Goal: Complete application form: Complete application form

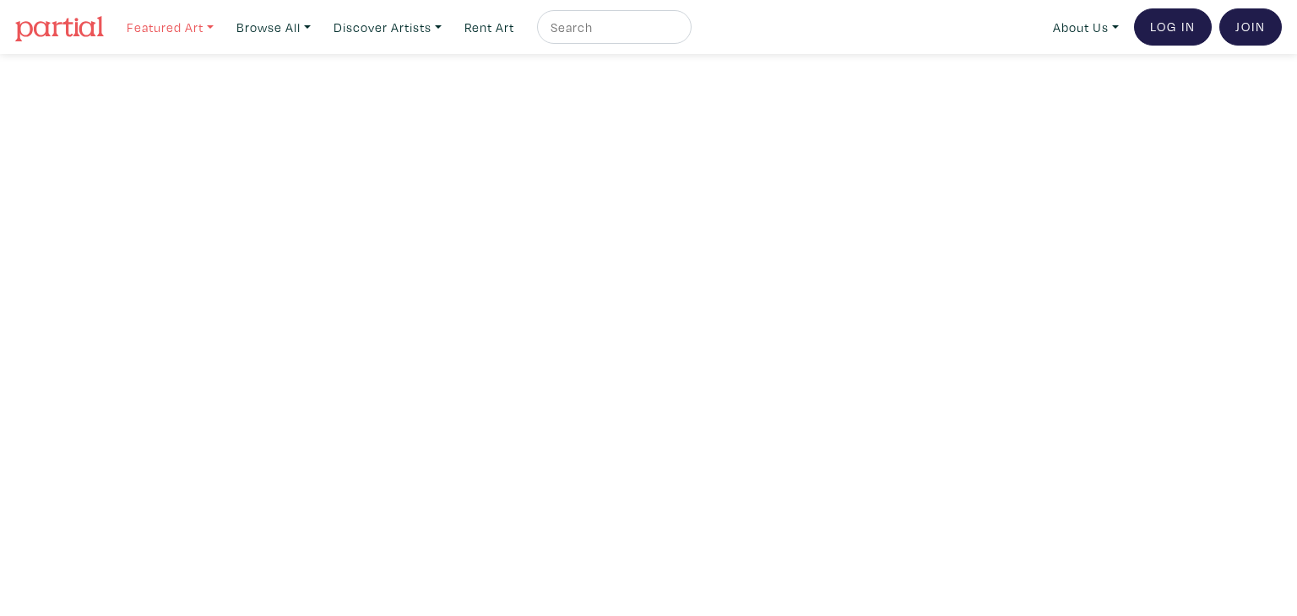
click at [193, 26] on link "Featured Art" at bounding box center [170, 27] width 102 height 35
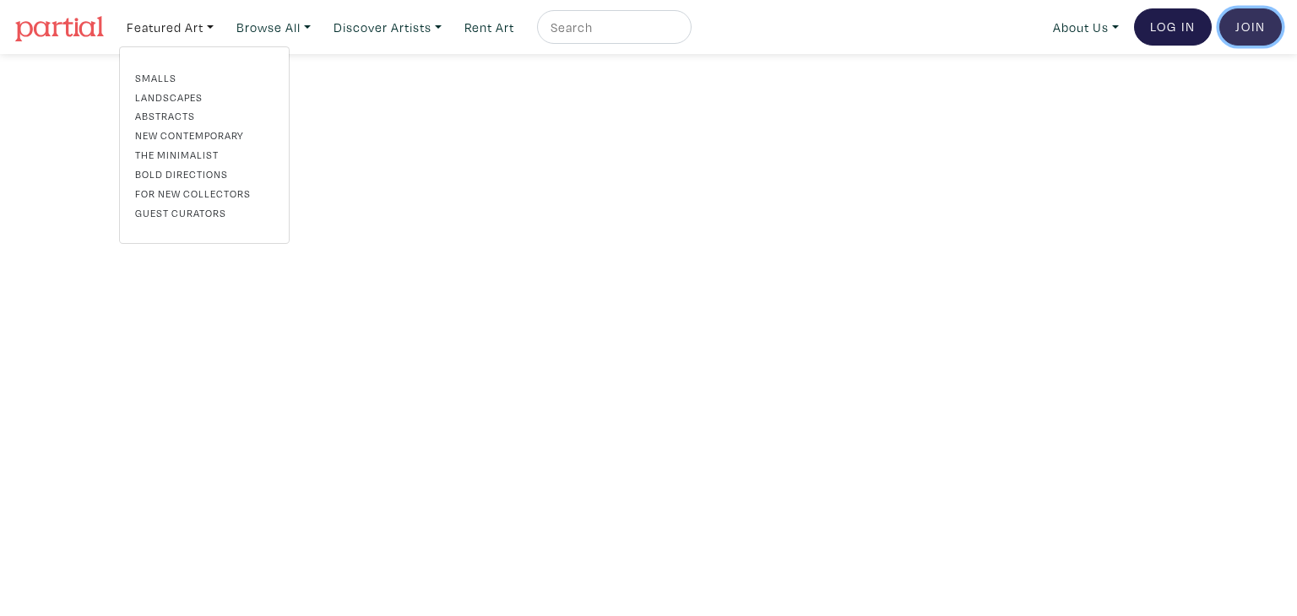
click at [1249, 20] on link "Join the Community" at bounding box center [1250, 26] width 62 height 37
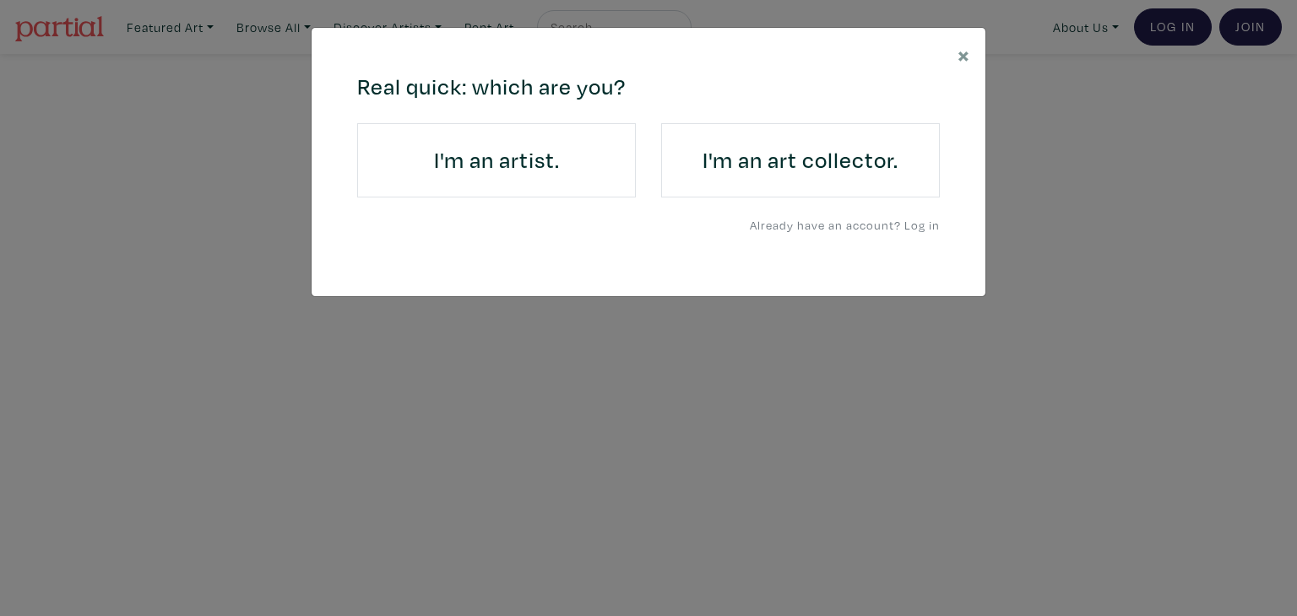
click at [522, 136] on link "I'm an artist." at bounding box center [496, 160] width 279 height 74
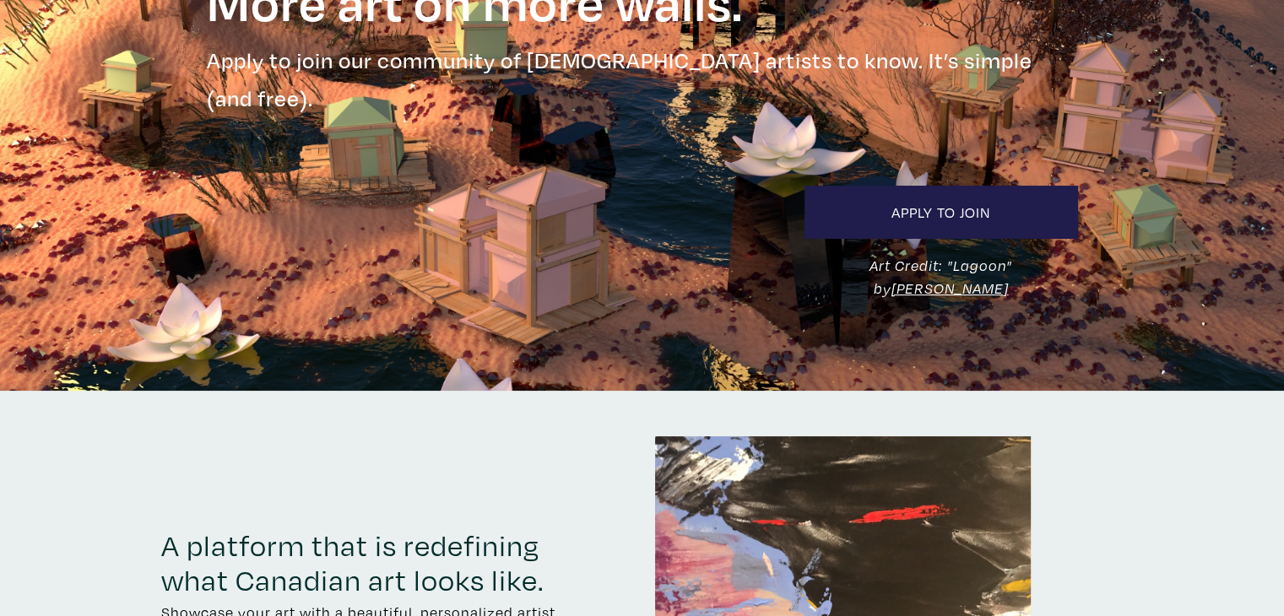
scroll to position [142, 0]
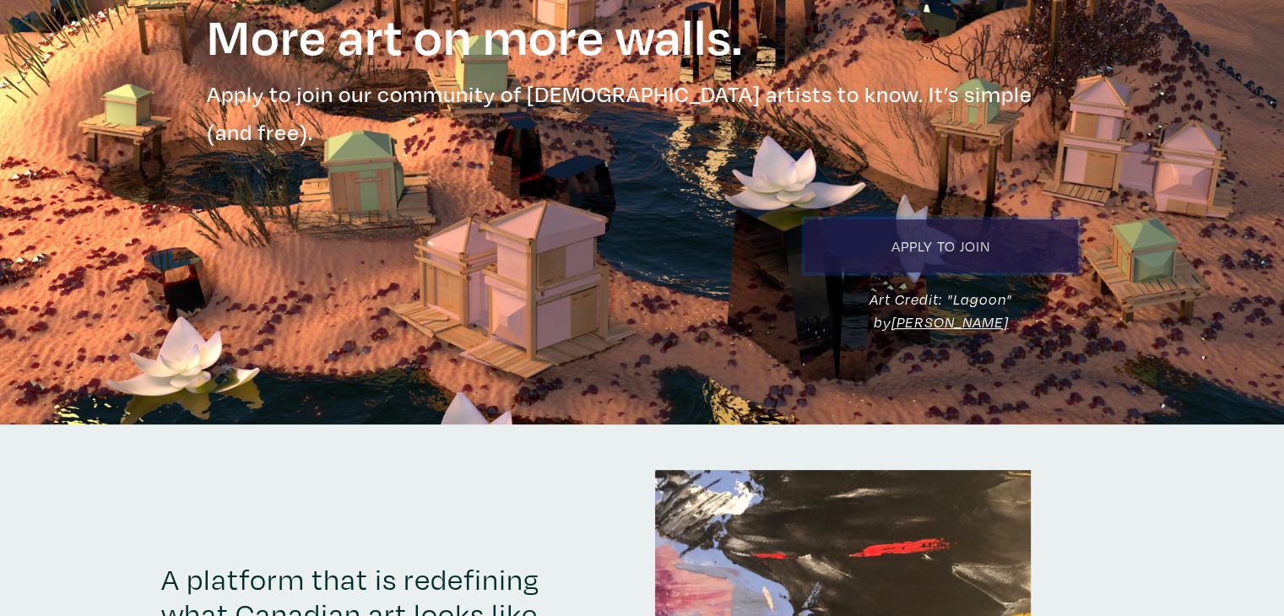
click at [956, 220] on link "Apply to Join" at bounding box center [942, 246] width 274 height 53
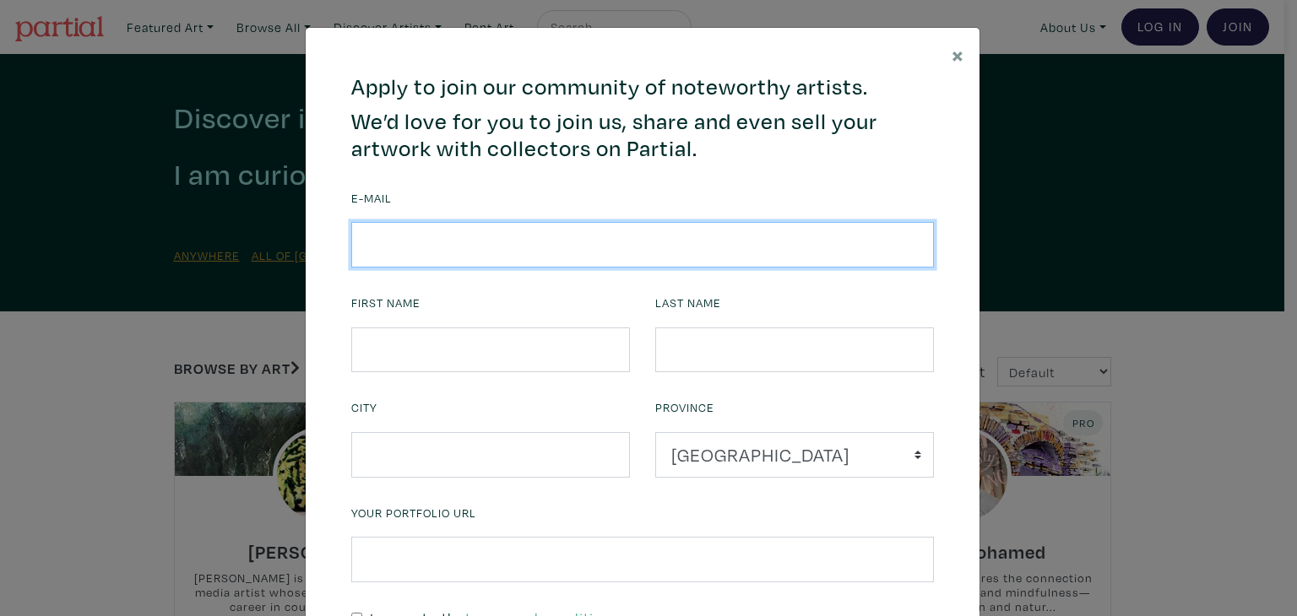
click at [669, 252] on input "email" at bounding box center [642, 245] width 583 height 46
type input "[EMAIL_ADDRESS][DOMAIN_NAME]"
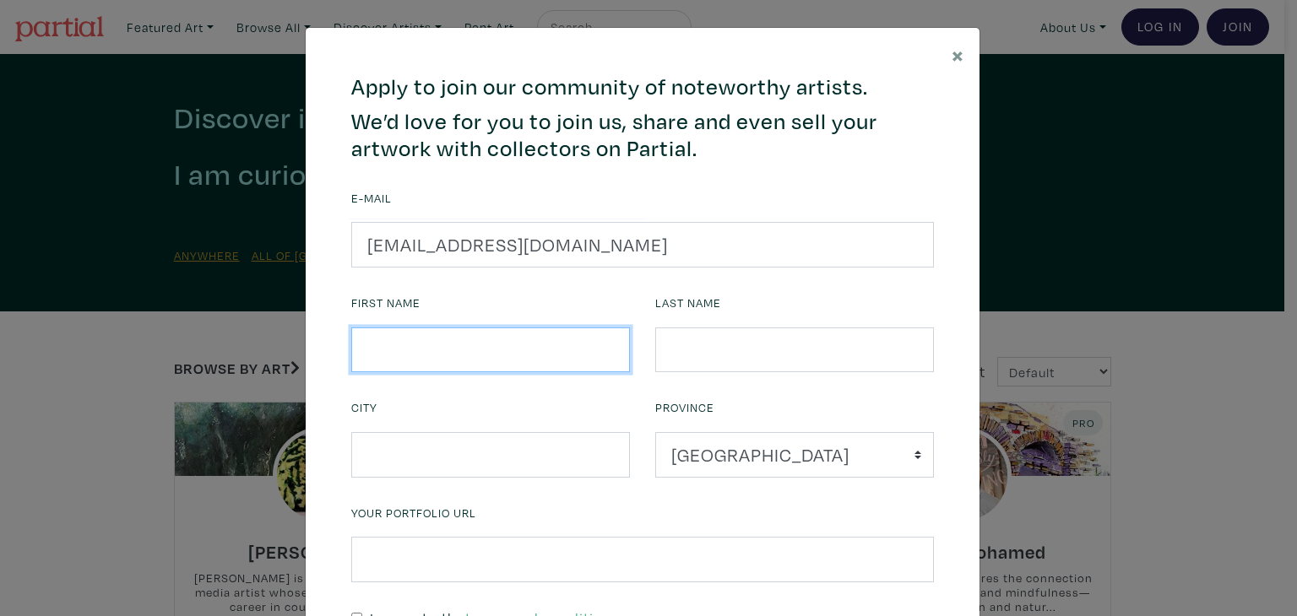
click at [489, 333] on input "text" at bounding box center [490, 351] width 279 height 46
type input "Elle"
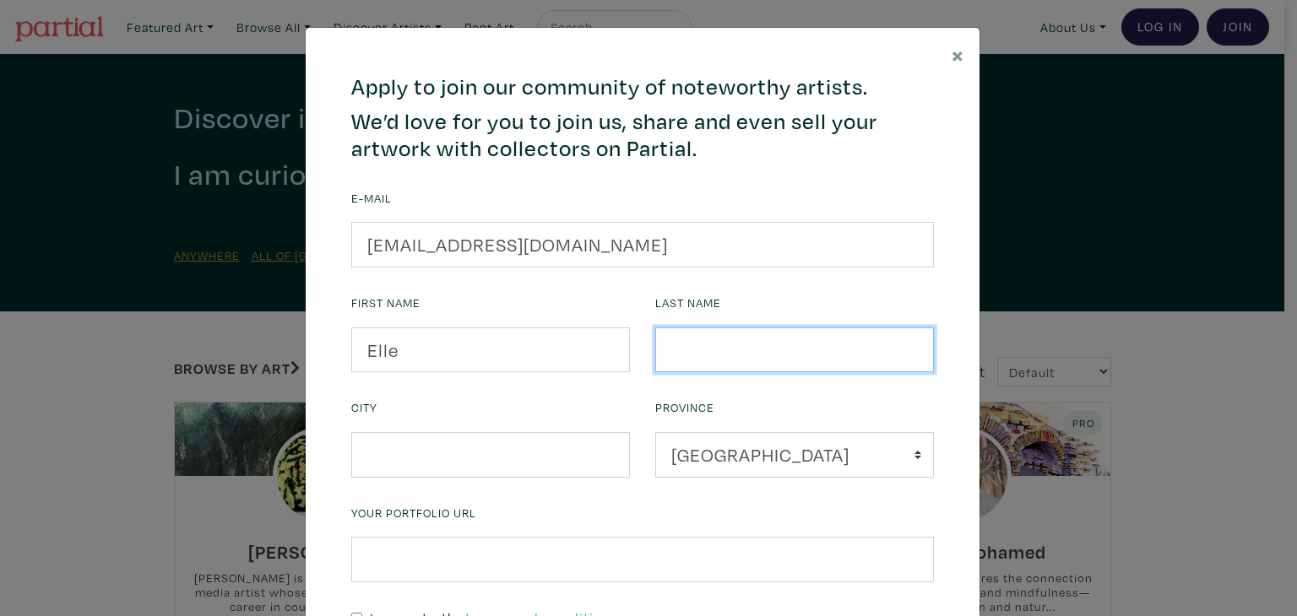
click at [779, 363] on input "text" at bounding box center [794, 351] width 279 height 46
type input "[PERSON_NAME]"
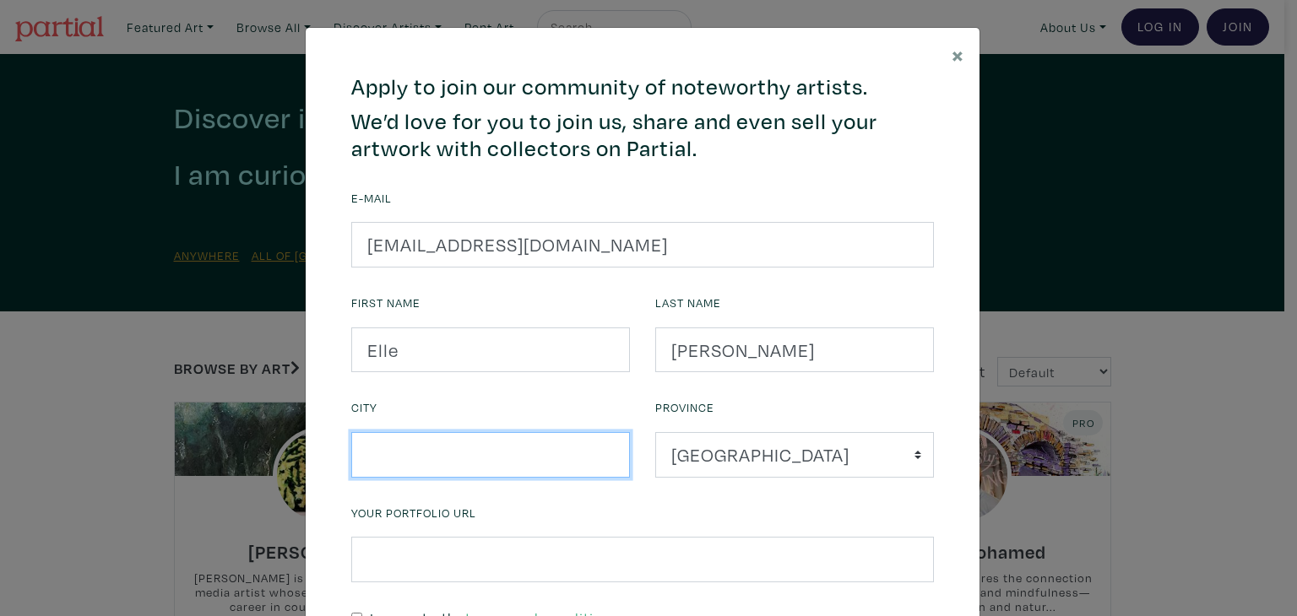
click at [567, 470] on input "text" at bounding box center [490, 455] width 279 height 46
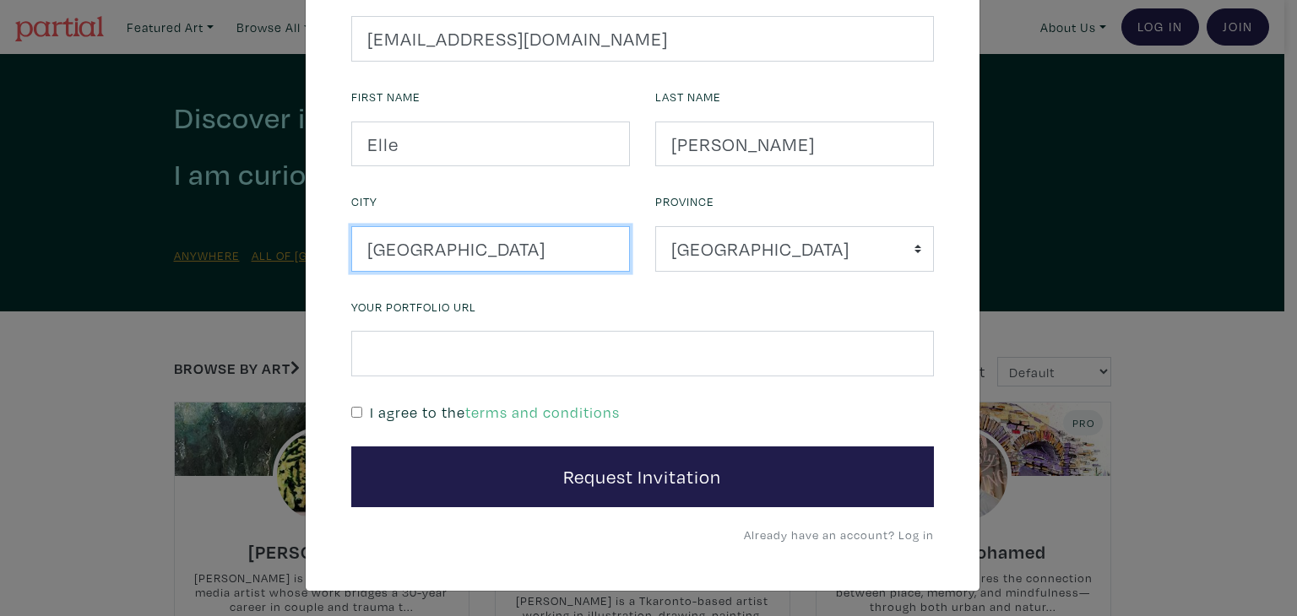
scroll to position [205, 0]
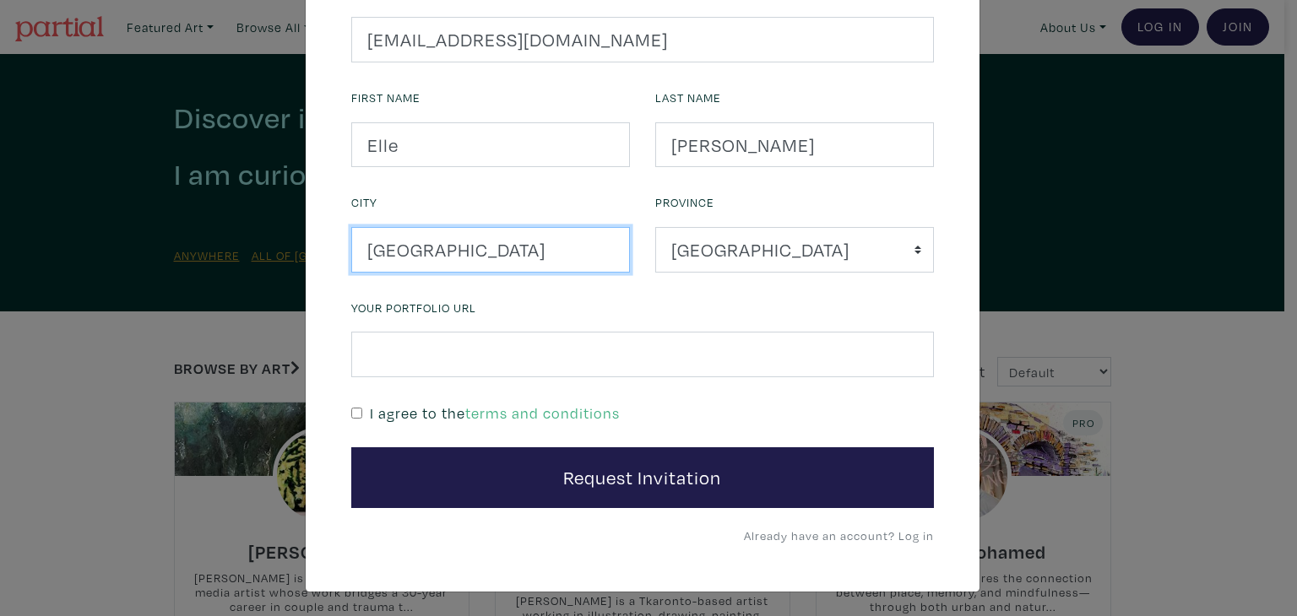
type input "[GEOGRAPHIC_DATA]"
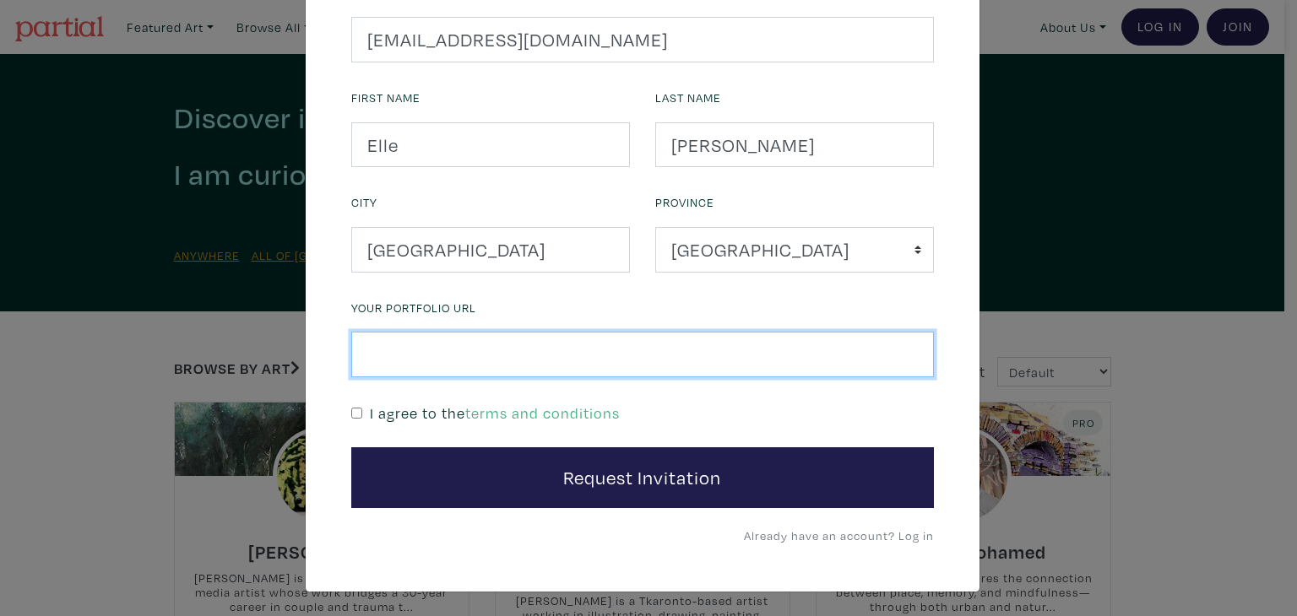
click at [642, 346] on input "text" at bounding box center [642, 355] width 583 height 46
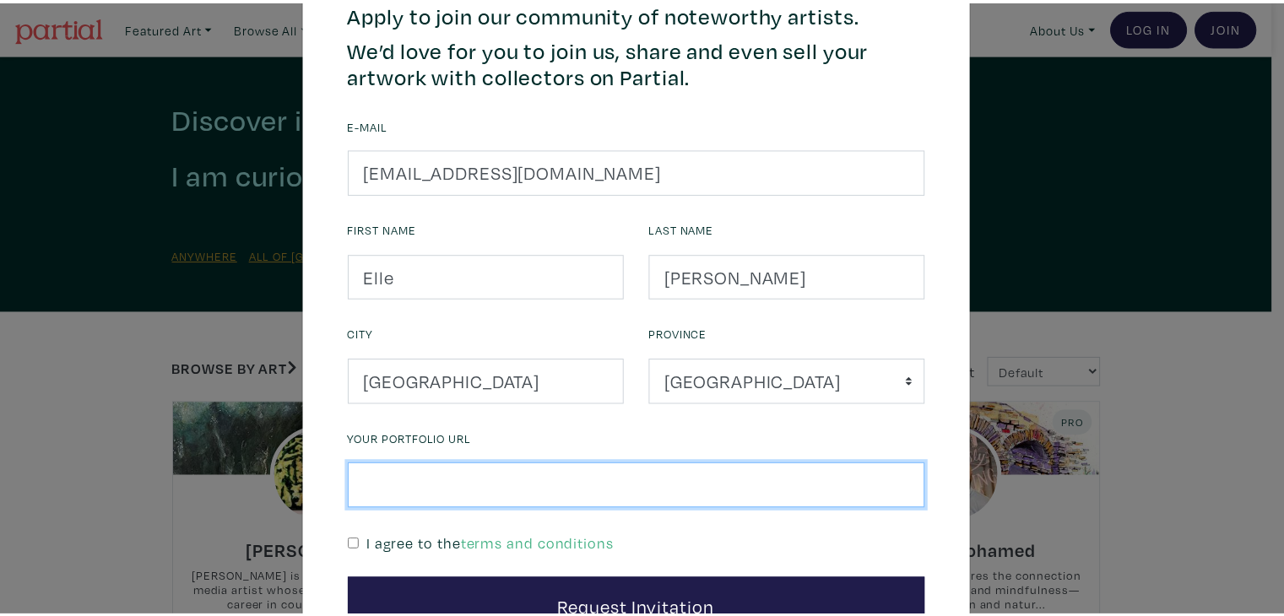
scroll to position [0, 0]
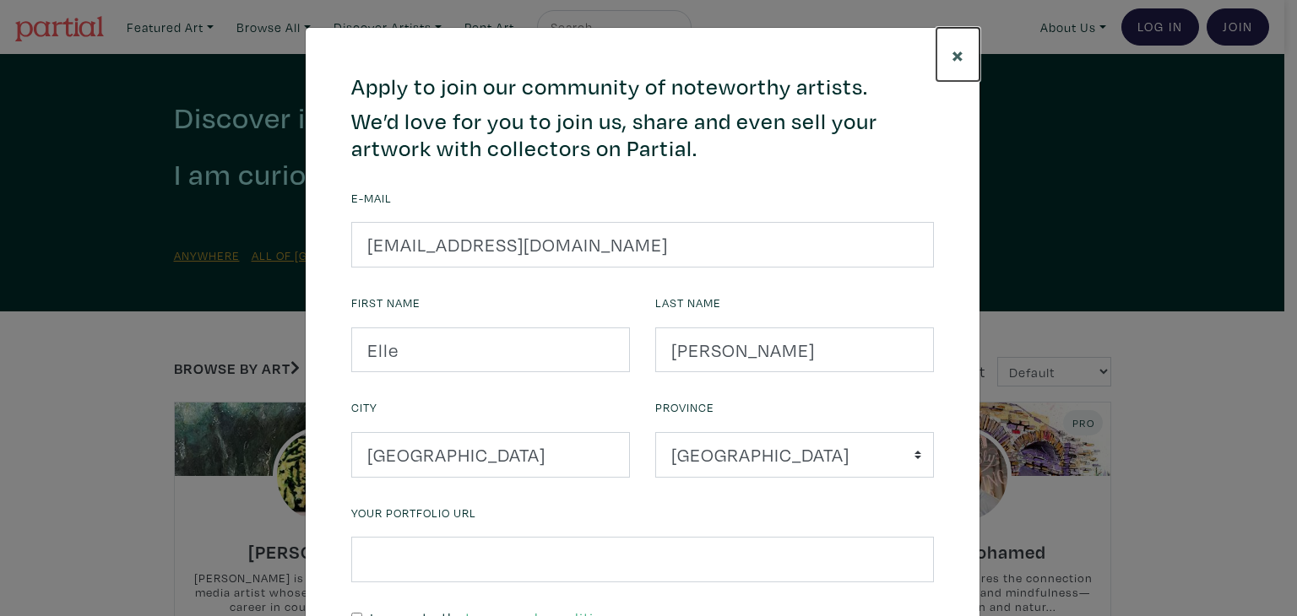
click at [953, 54] on span "×" at bounding box center [958, 55] width 13 height 30
